Goal: Task Accomplishment & Management: Complete application form

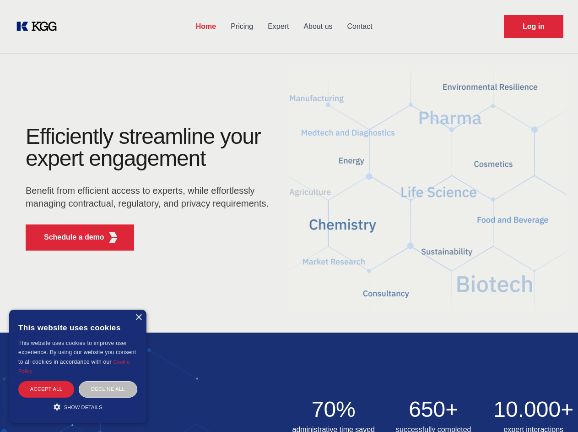
click at [289, 216] on div "Efficiently streamline your expert engagement Benefit from efficient access to …" at bounding box center [150, 191] width 278 height 132
click at [69, 237] on p "Schedule a demo" at bounding box center [74, 237] width 60 height 11
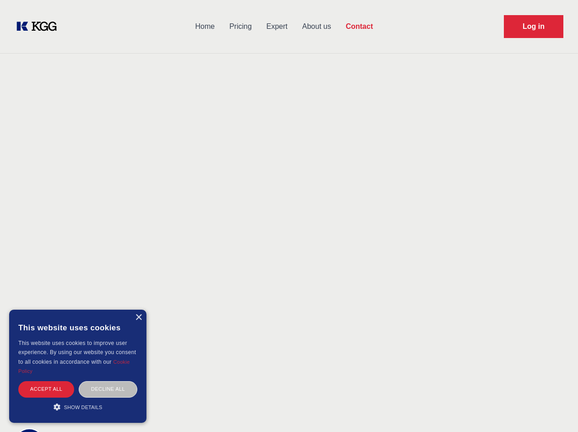
click at [138, 317] on div "× This website uses cookies This website uses cookies to improve user experienc…" at bounding box center [77, 366] width 137 height 113
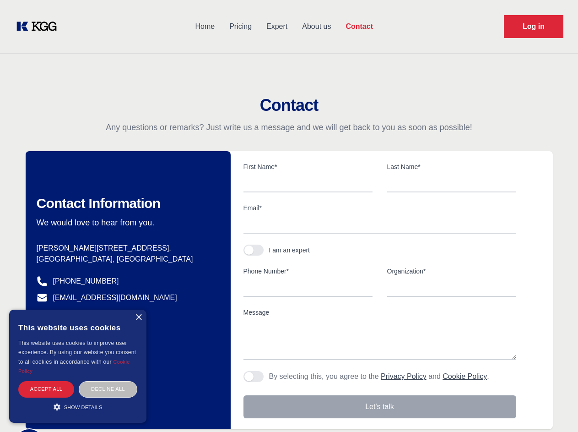
click at [46, 389] on div "Accept all" at bounding box center [46, 389] width 56 height 16
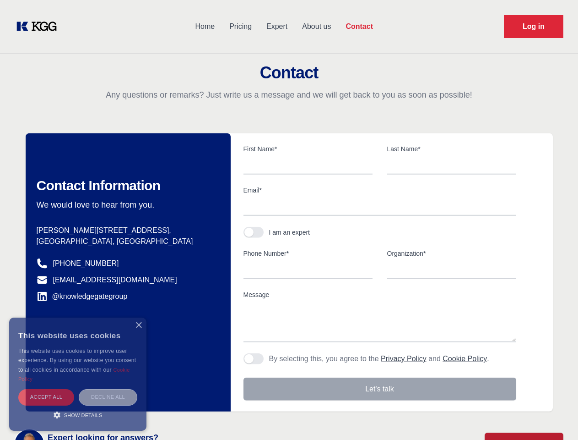
click at [108, 389] on div "Decline all" at bounding box center [108, 397] width 59 height 16
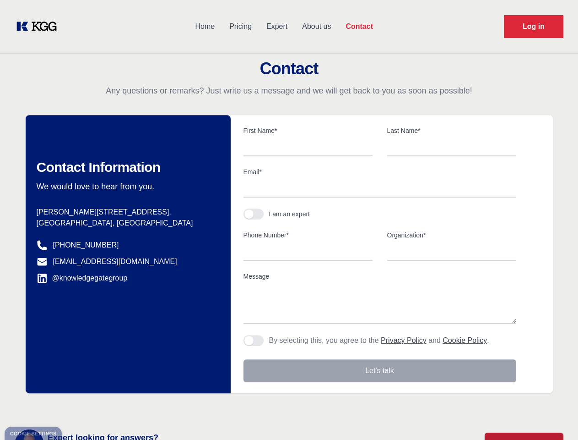
click at [78, 407] on main "Contact Any questions or remarks? Just write us a message and we will get back …" at bounding box center [289, 238] width 578 height 477
